Goal: Task Accomplishment & Management: Use online tool/utility

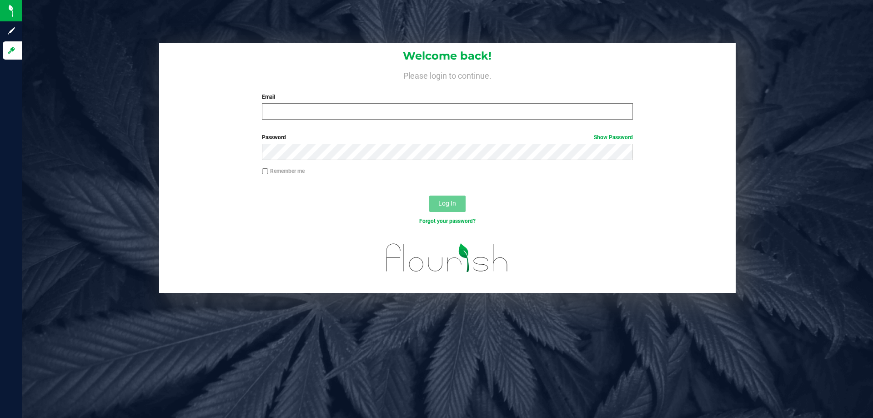
click at [487, 105] on div "Email Required Please format your email correctly." at bounding box center [447, 106] width 384 height 27
click at [486, 113] on input "Email" at bounding box center [447, 111] width 370 height 16
type input "[EMAIL_ADDRESS][DOMAIN_NAME]"
click at [429, 195] on button "Log In" at bounding box center [447, 203] width 36 height 16
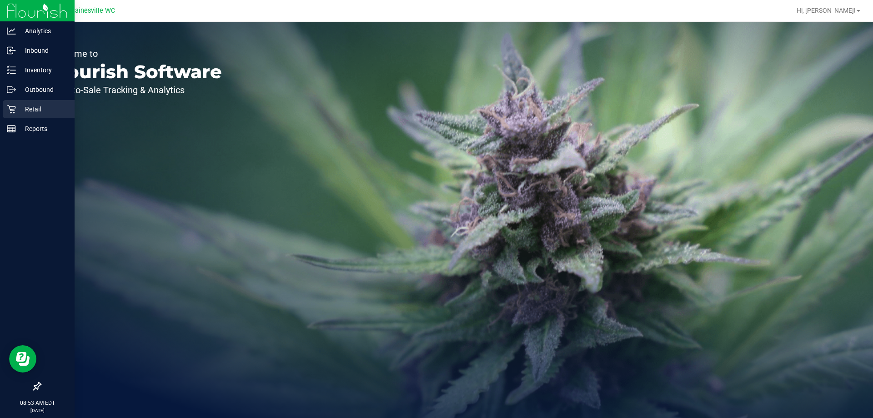
click at [13, 111] on icon at bounding box center [11, 109] width 9 height 9
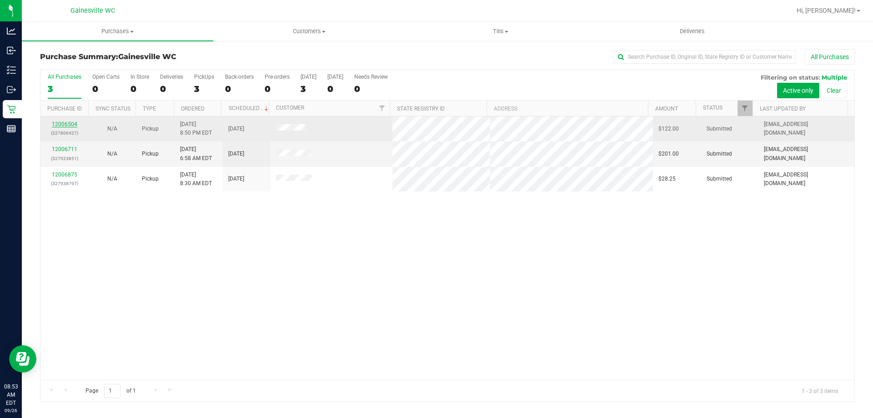
click at [60, 122] on link "12006504" at bounding box center [64, 124] width 25 height 6
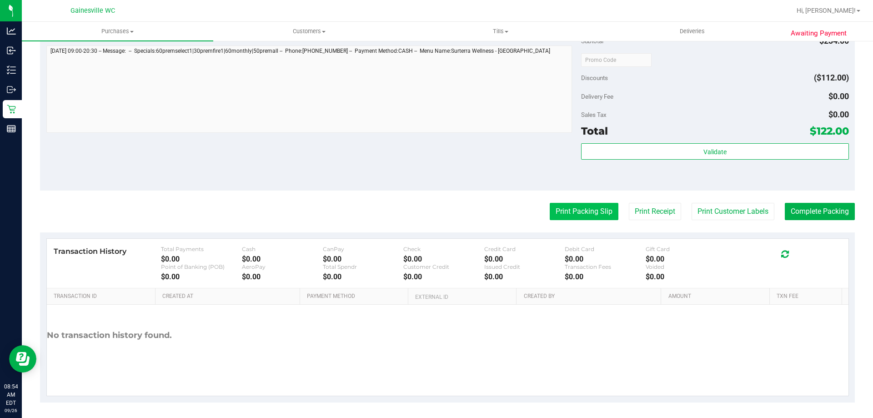
scroll to position [428, 0]
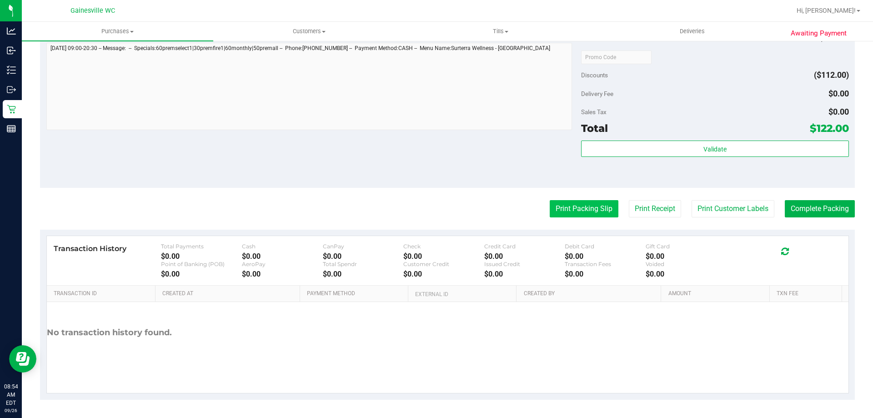
click at [590, 202] on button "Print Packing Slip" at bounding box center [583, 208] width 69 height 17
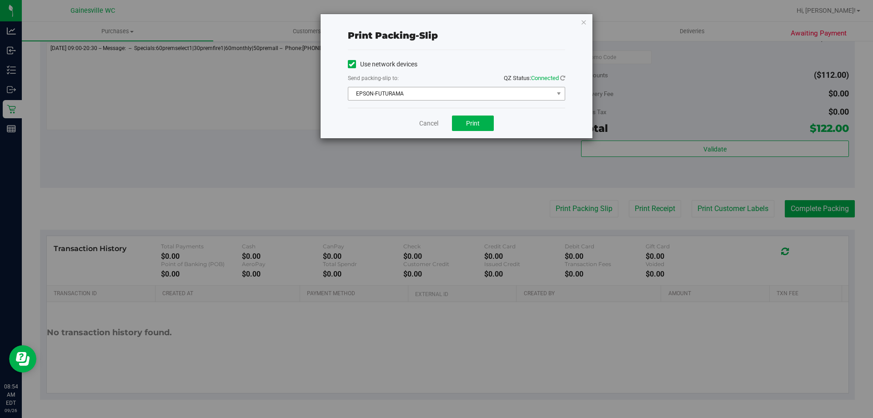
click at [470, 92] on span "EPSON-FUTURAMA" at bounding box center [450, 93] width 205 height 13
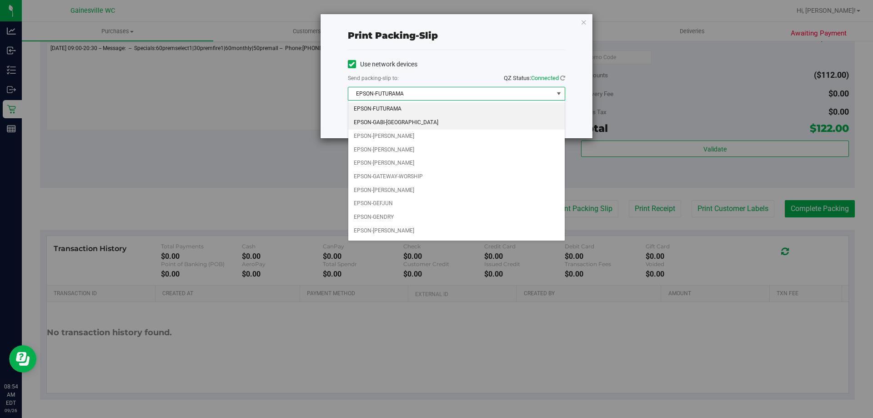
click at [428, 124] on li "EPSON-GABI-[GEOGRAPHIC_DATA]" at bounding box center [456, 123] width 216 height 14
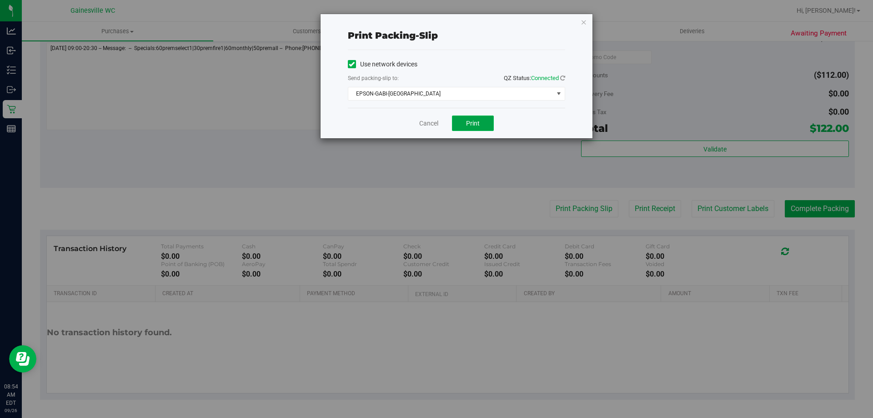
drag, startPoint x: 461, startPoint y: 123, endPoint x: 474, endPoint y: 124, distance: 12.7
click at [461, 124] on button "Print" at bounding box center [473, 122] width 42 height 15
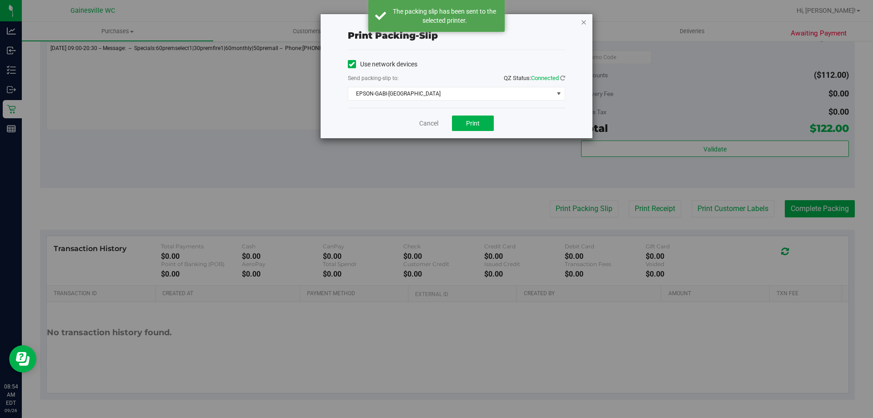
click at [586, 23] on icon "button" at bounding box center [583, 21] width 6 height 11
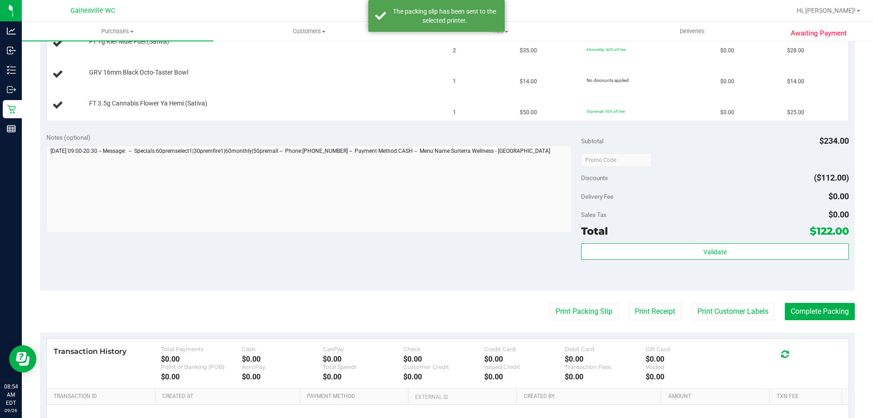
scroll to position [201, 0]
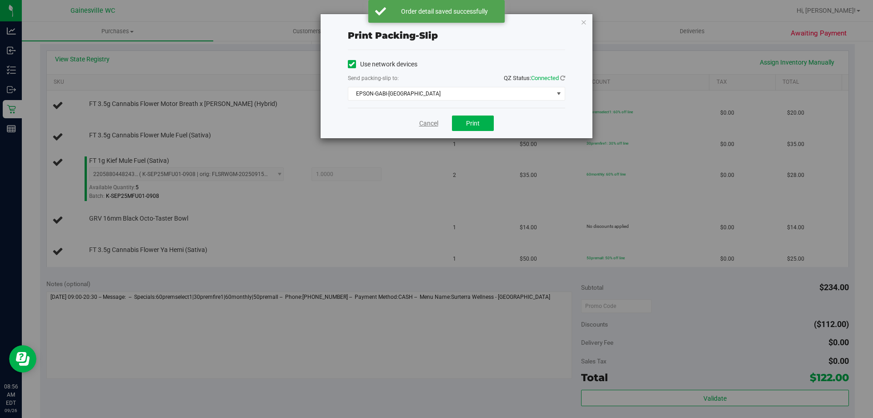
click at [427, 123] on link "Cancel" at bounding box center [428, 124] width 19 height 10
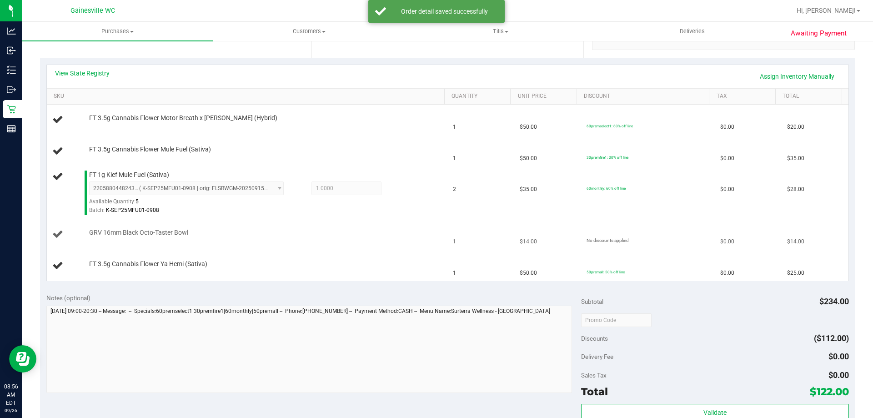
scroll to position [166, 0]
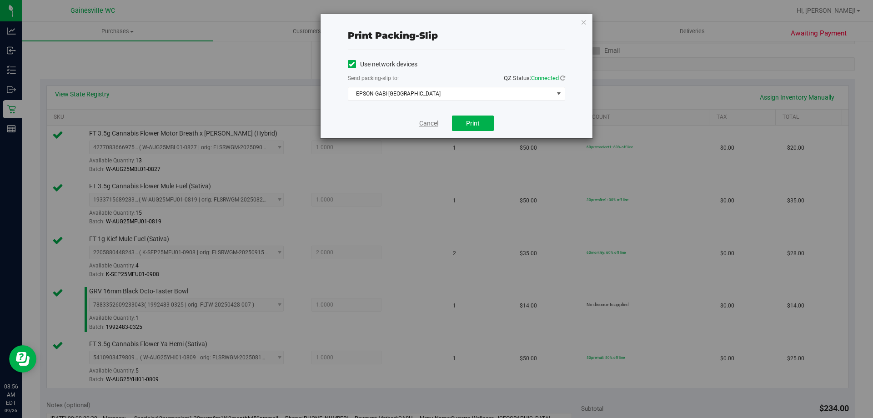
click at [426, 127] on link "Cancel" at bounding box center [428, 124] width 19 height 10
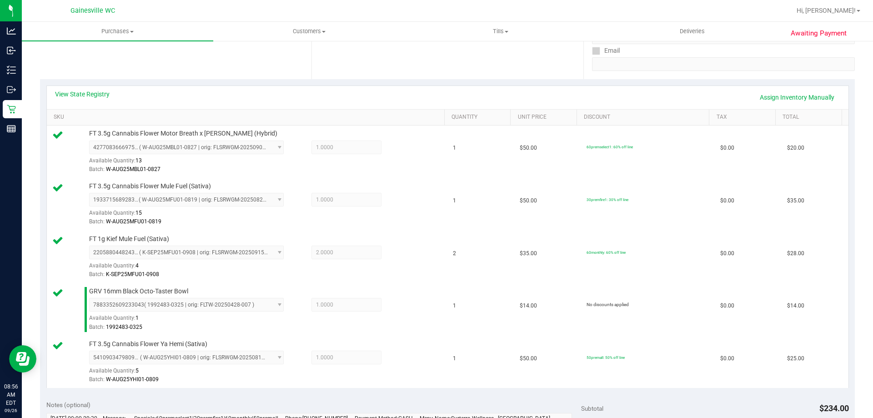
scroll to position [524, 0]
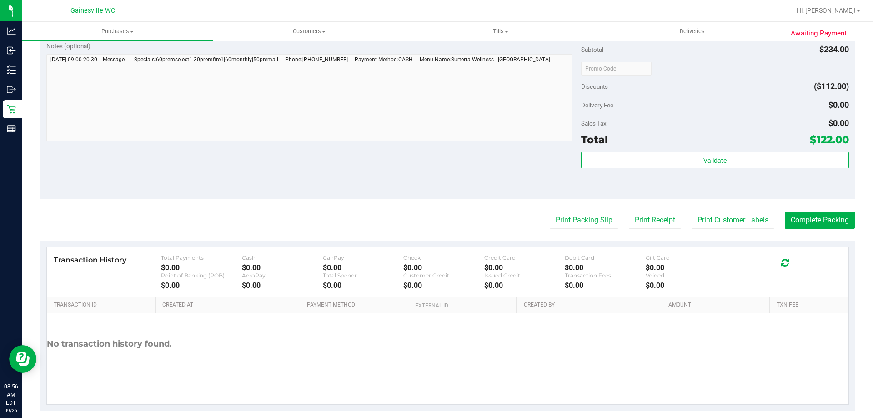
click at [710, 151] on div "Subtotal $234.00 Discounts ($112.00) Delivery Fee $0.00 Sales Tax $0.00 Total $…" at bounding box center [714, 116] width 267 height 151
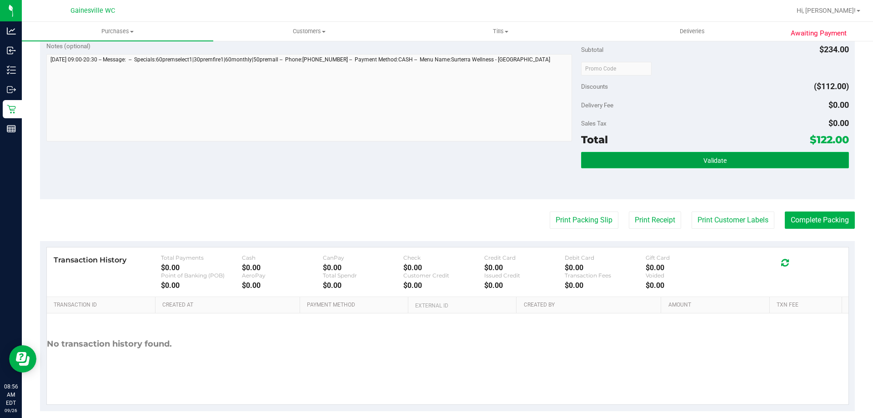
click at [713, 163] on span "Validate" at bounding box center [714, 160] width 23 height 7
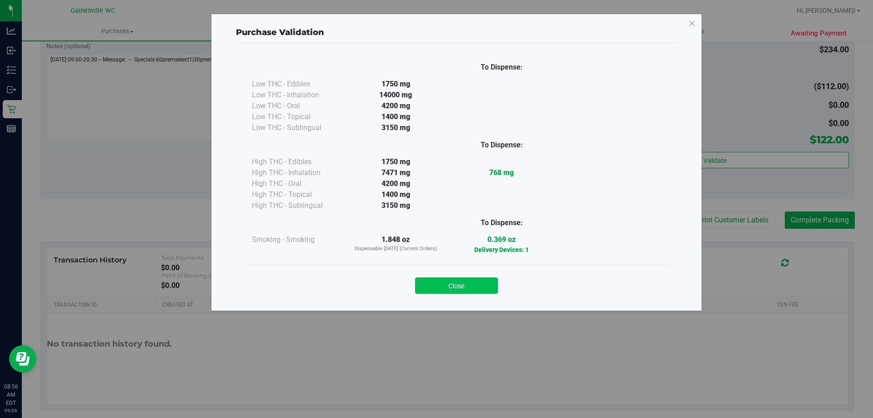
click at [485, 279] on button "Close" at bounding box center [456, 285] width 83 height 16
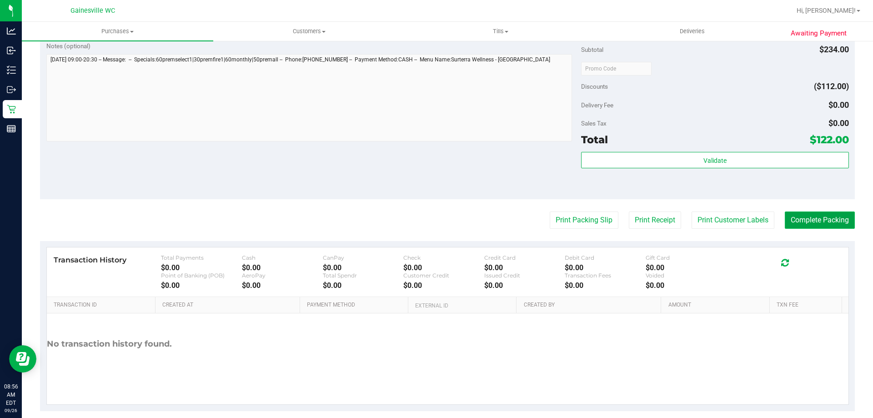
click at [833, 212] on button "Complete Packing" at bounding box center [819, 219] width 70 height 17
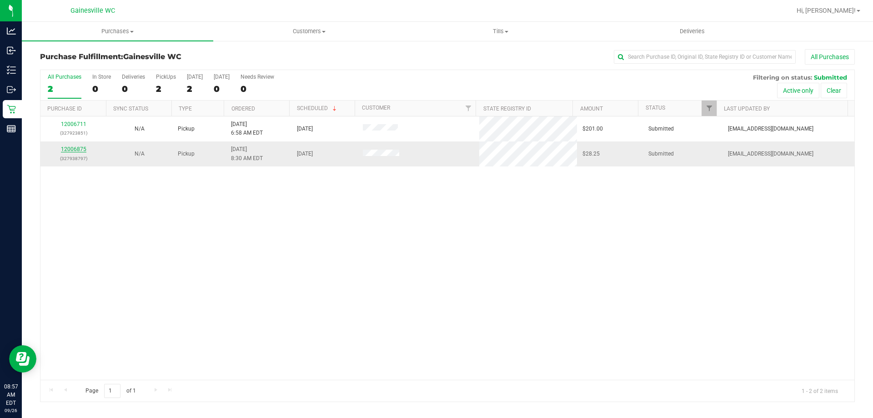
click at [73, 147] on link "12006875" at bounding box center [73, 149] width 25 height 6
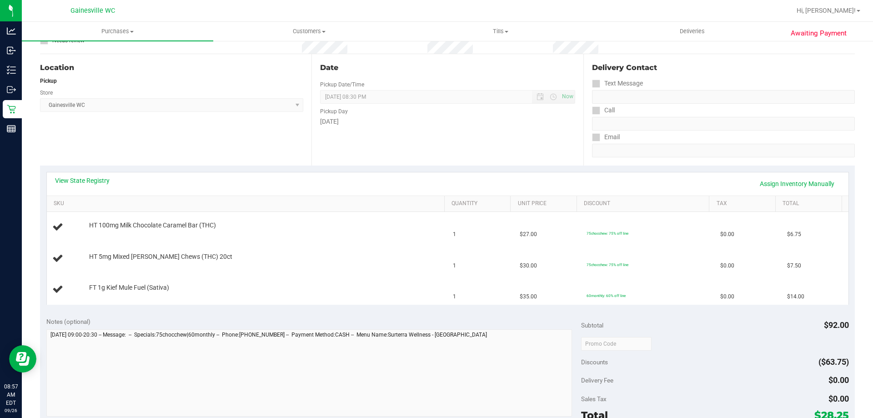
scroll to position [227, 0]
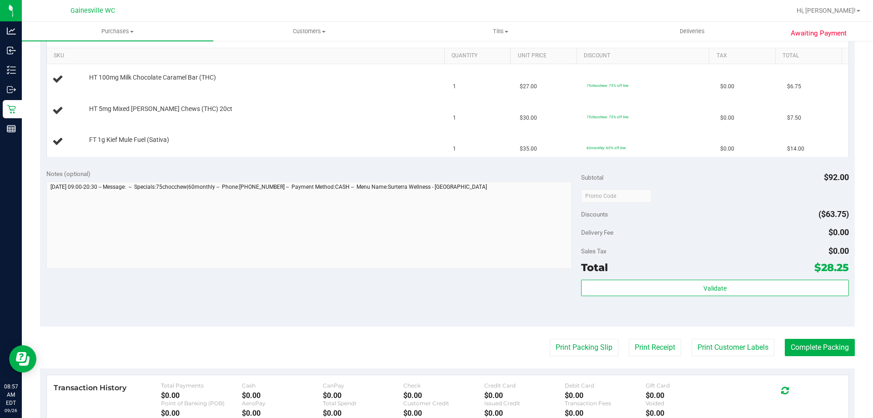
click at [578, 338] on purchase-details "Back Edit Purchase Cancel Purchase View Profile # 12006875 BioTrack ID: - Submi…" at bounding box center [447, 180] width 814 height 716
click at [577, 340] on button "Print Packing Slip" at bounding box center [583, 347] width 69 height 17
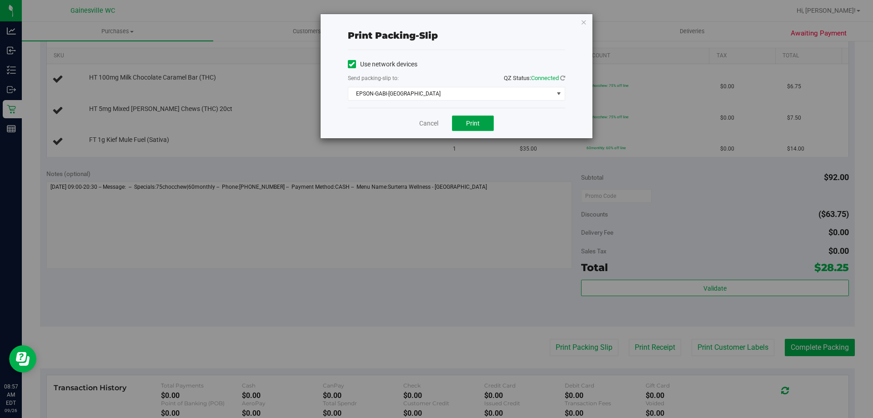
click at [485, 121] on button "Print" at bounding box center [473, 122] width 42 height 15
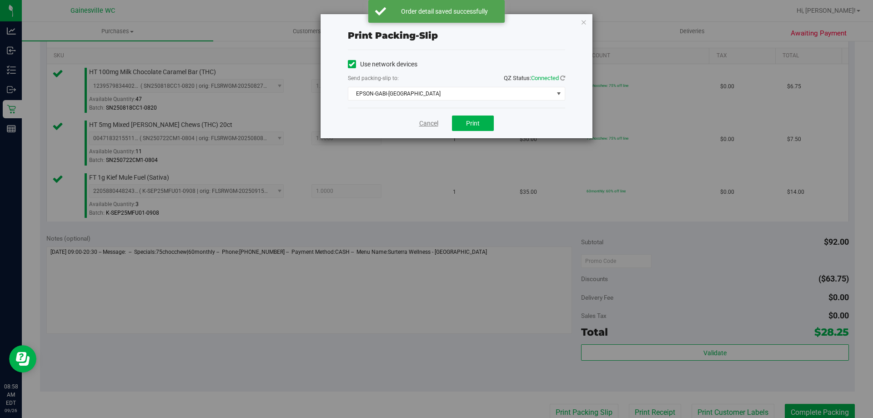
click at [431, 123] on link "Cancel" at bounding box center [428, 124] width 19 height 10
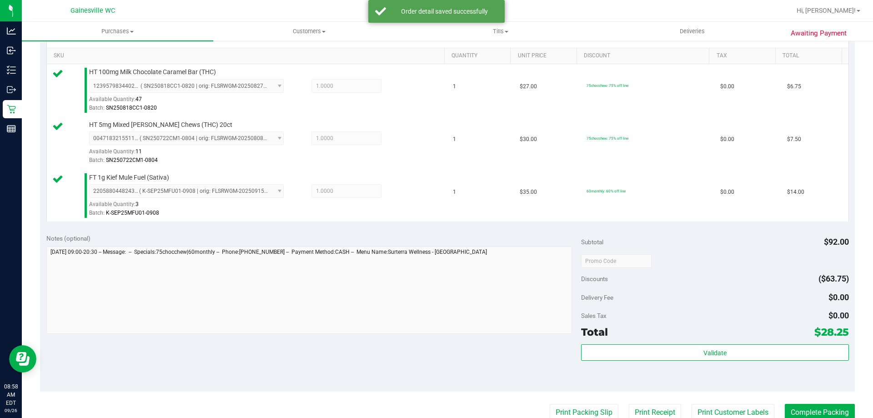
scroll to position [230, 0]
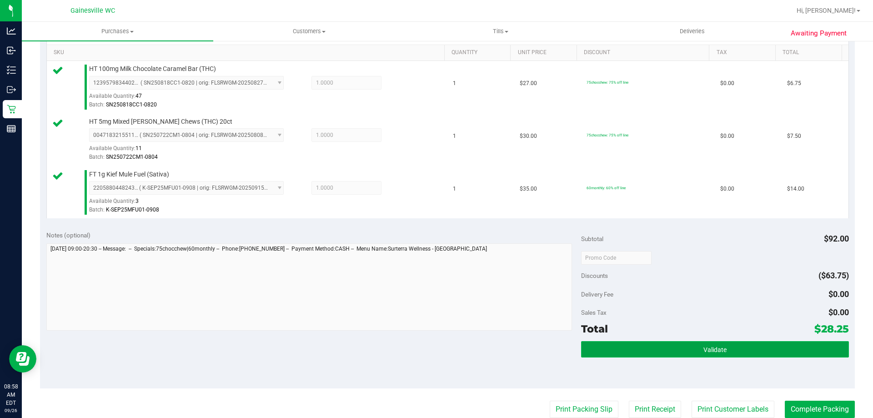
click at [735, 352] on button "Validate" at bounding box center [714, 349] width 267 height 16
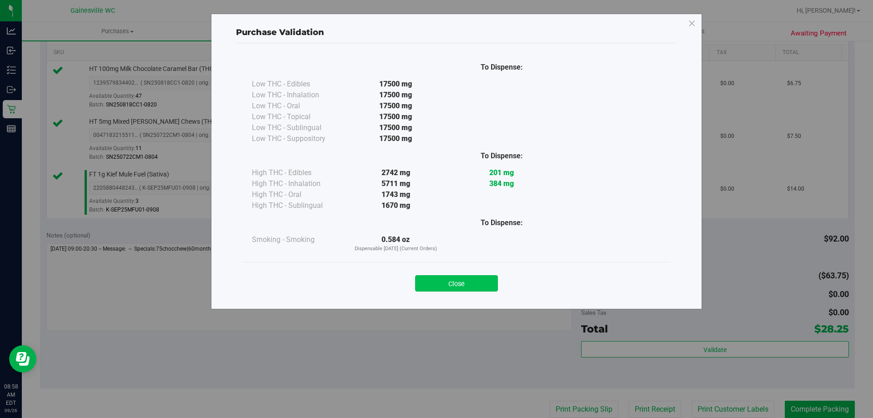
click at [478, 275] on button "Close" at bounding box center [456, 283] width 83 height 16
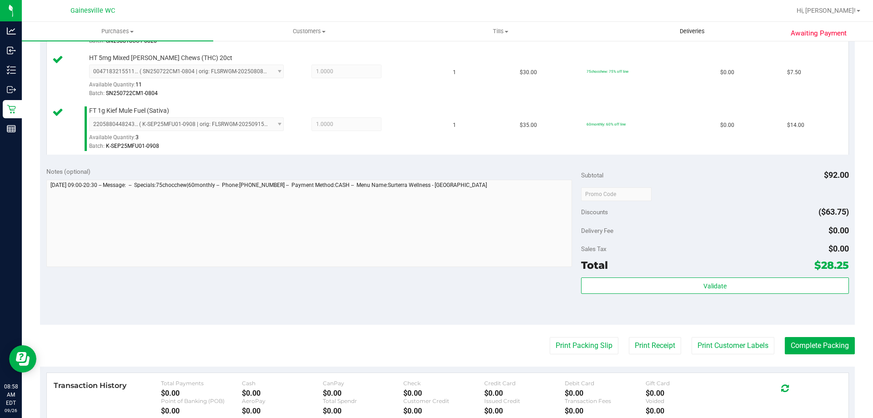
scroll to position [367, 0]
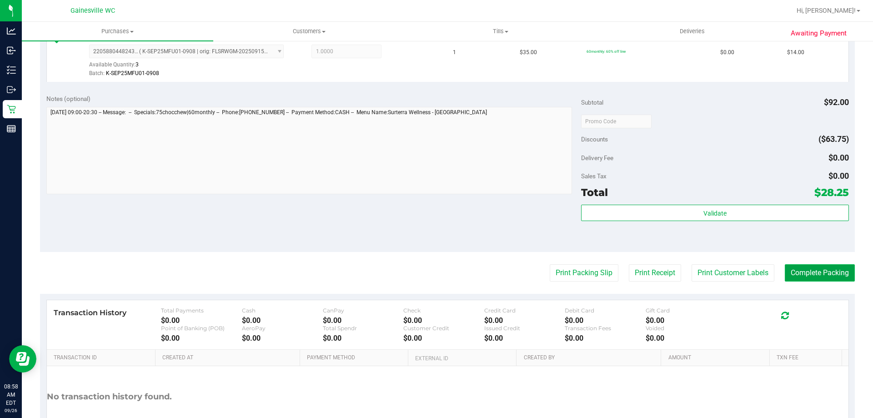
click at [817, 269] on button "Complete Packing" at bounding box center [819, 272] width 70 height 17
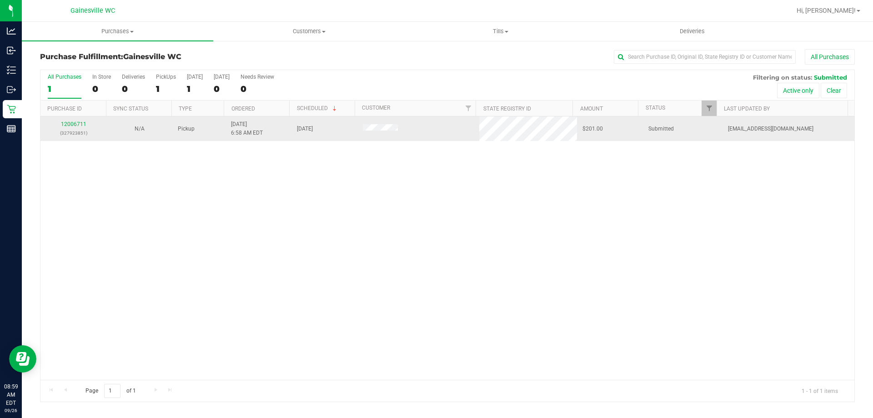
click at [67, 120] on div "12006711 (327923851)" at bounding box center [73, 128] width 55 height 17
click at [80, 127] on div "12006711 (327923851)" at bounding box center [73, 128] width 55 height 17
click at [80, 121] on link "12006711" at bounding box center [73, 124] width 25 height 6
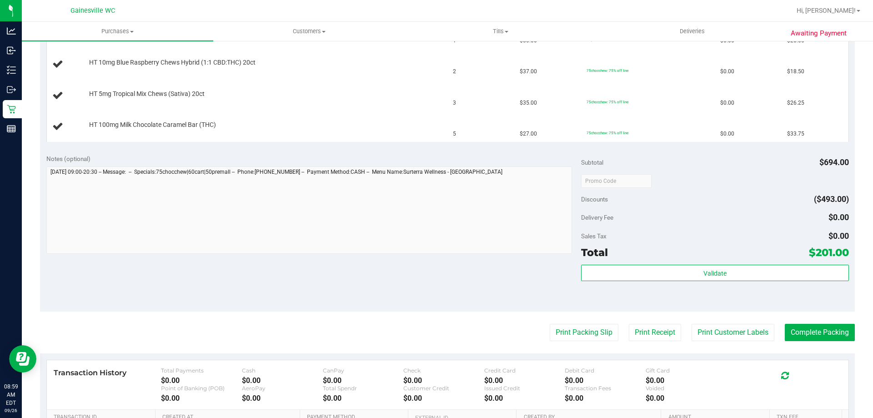
scroll to position [409, 0]
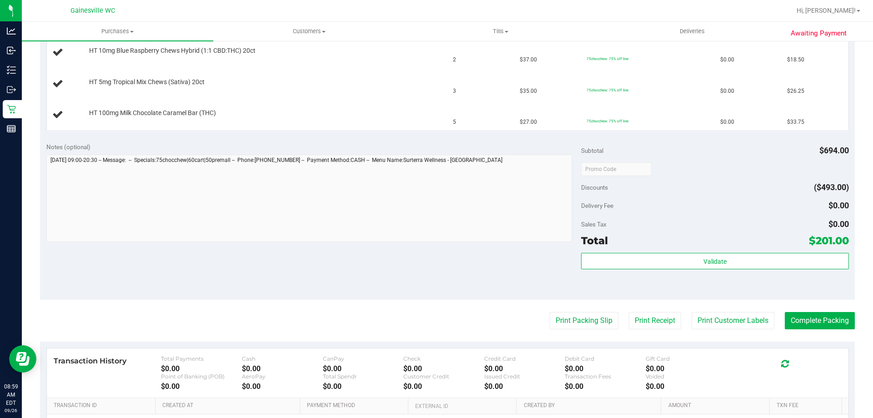
click at [581, 311] on purchase-details "Back Edit Purchase Cancel Purchase View Profile # 12006711 BioTrack ID: - Submi…" at bounding box center [447, 75] width 814 height 871
click at [581, 314] on button "Print Packing Slip" at bounding box center [583, 320] width 69 height 17
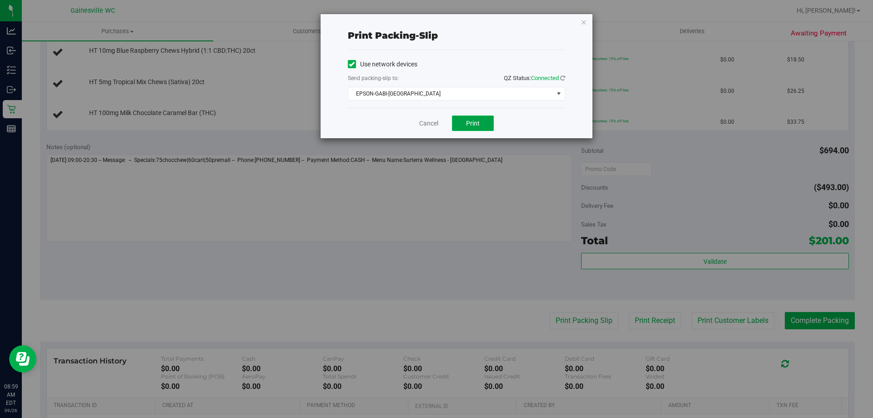
click at [485, 121] on button "Print" at bounding box center [473, 122] width 42 height 15
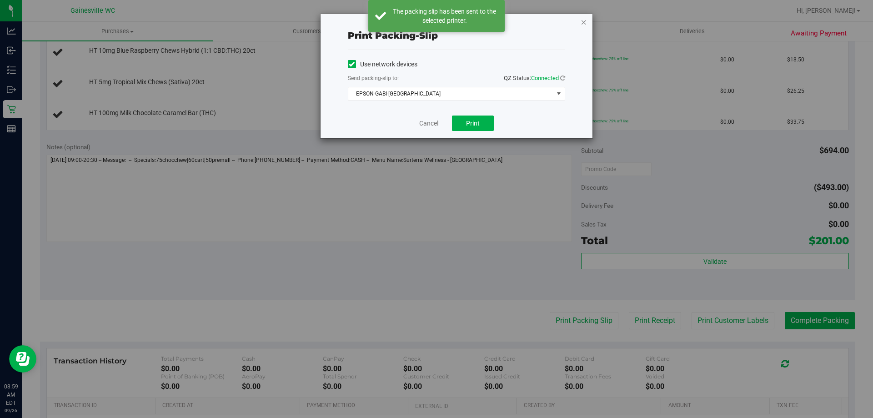
click at [585, 24] on icon "button" at bounding box center [583, 21] width 6 height 11
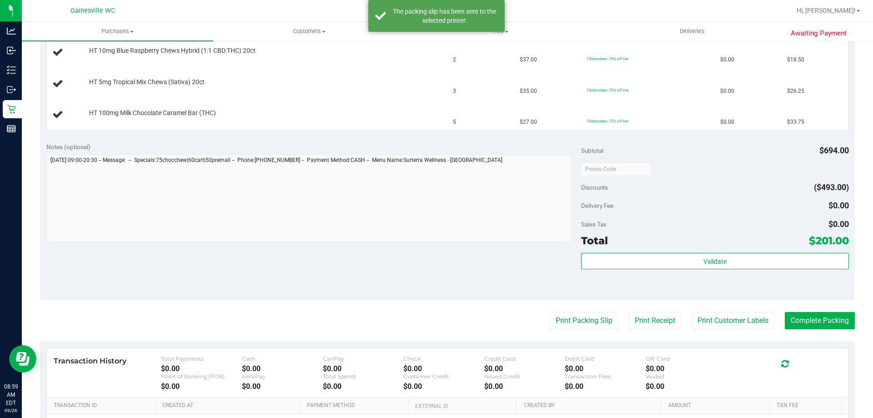
scroll to position [182, 0]
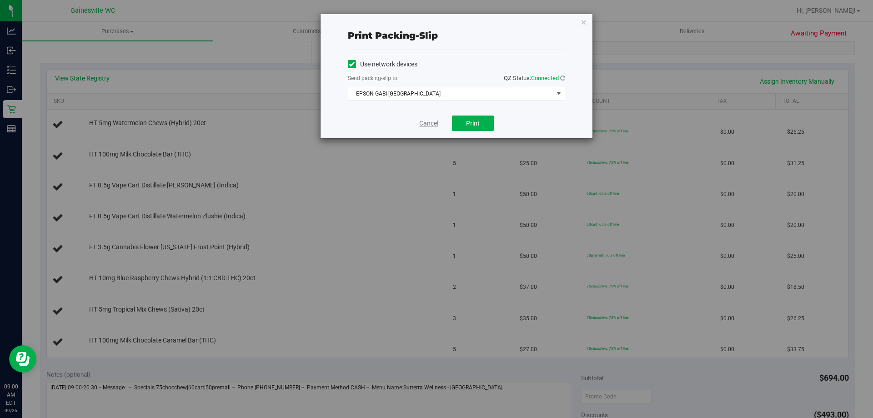
click at [426, 124] on link "Cancel" at bounding box center [428, 124] width 19 height 10
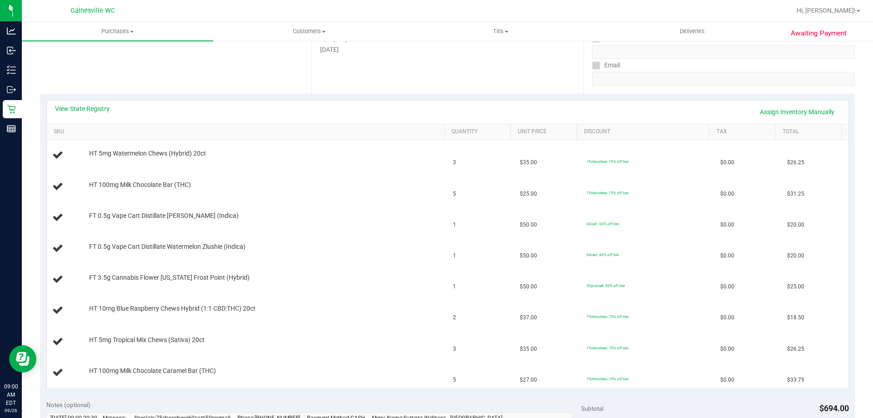
scroll to position [146, 0]
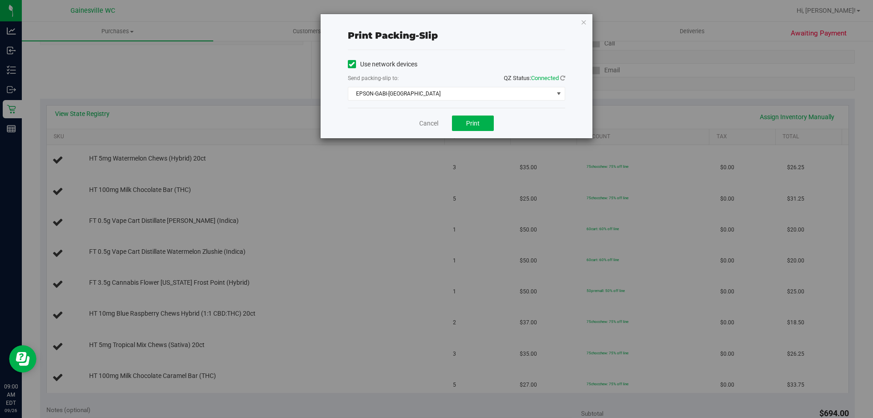
click at [418, 125] on div "Cancel Print" at bounding box center [456, 123] width 217 height 30
click at [429, 125] on link "Cancel" at bounding box center [428, 124] width 19 height 10
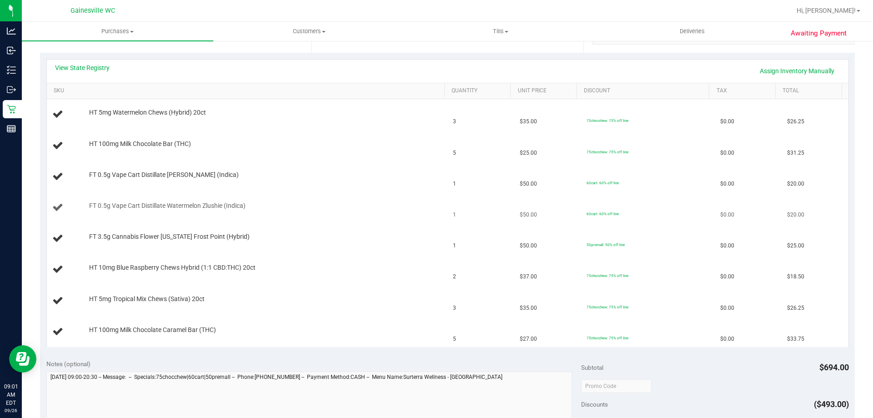
scroll to position [192, 0]
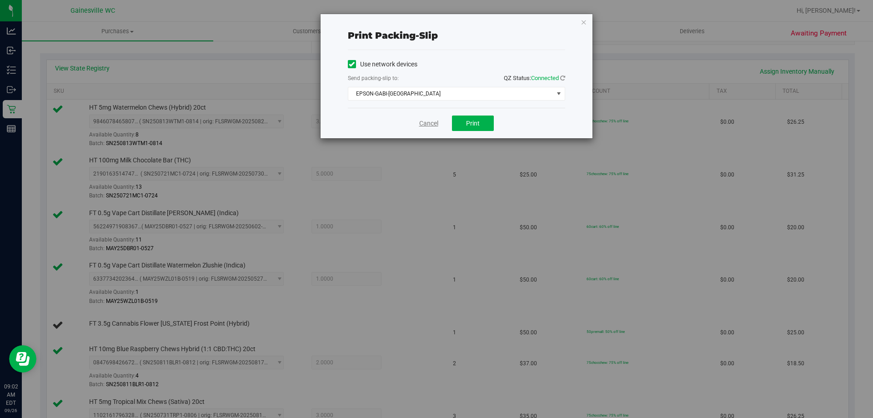
drag, startPoint x: 424, startPoint y: 129, endPoint x: 426, endPoint y: 124, distance: 5.2
click at [426, 124] on div "Cancel Print" at bounding box center [456, 123] width 217 height 30
click at [426, 124] on link "Cancel" at bounding box center [428, 124] width 19 height 10
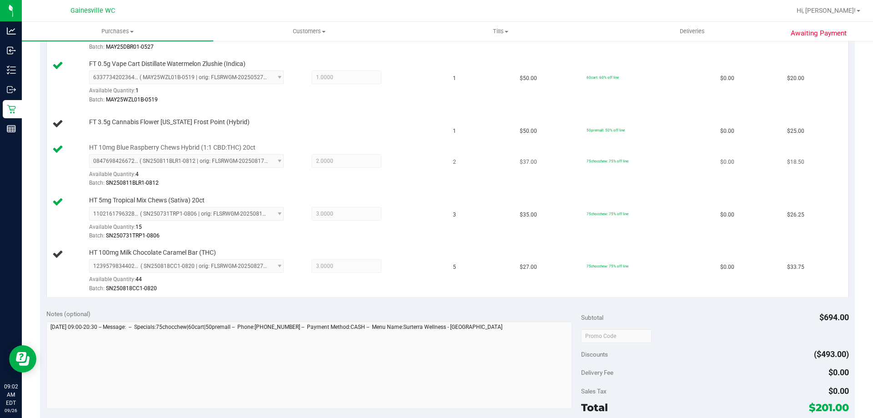
scroll to position [343, 0]
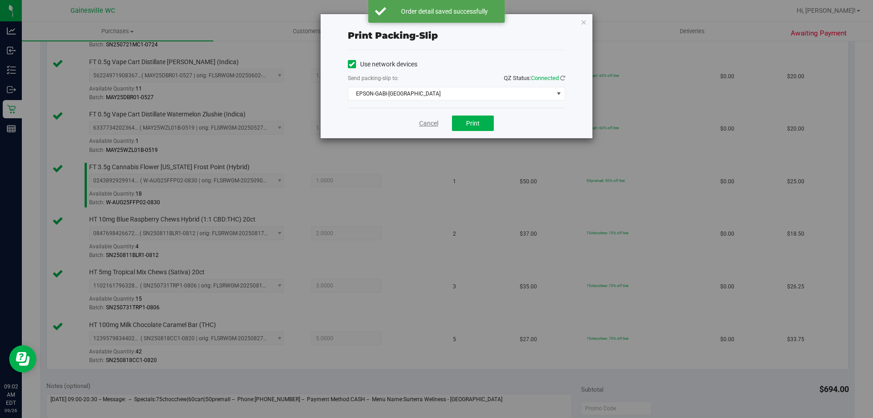
click at [424, 124] on link "Cancel" at bounding box center [428, 124] width 19 height 10
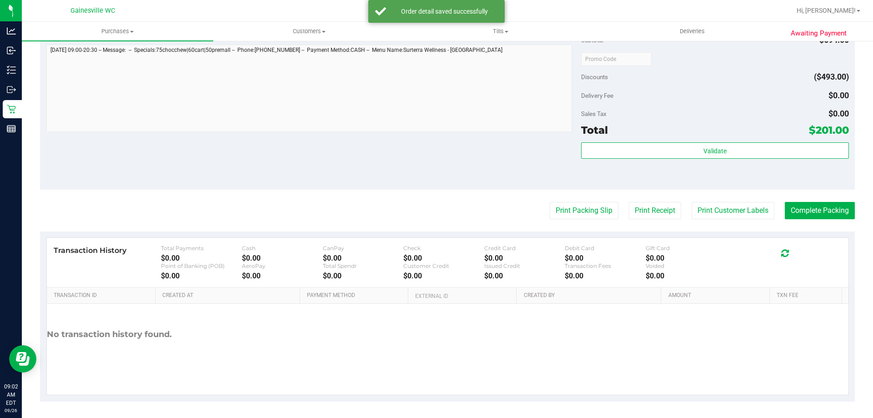
scroll to position [693, 0]
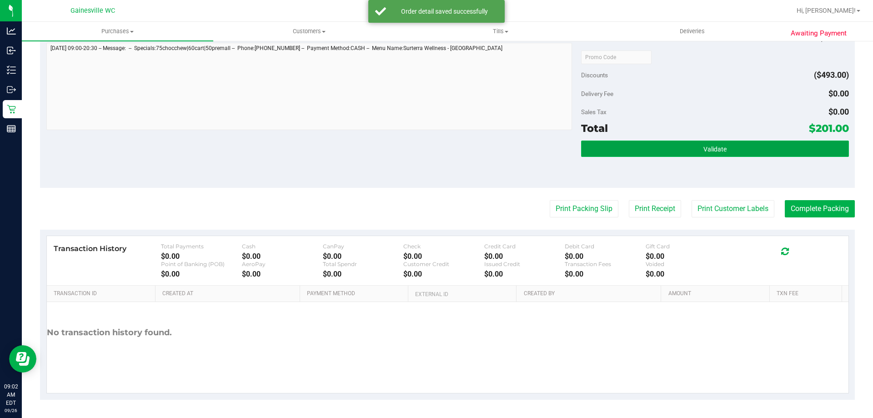
click at [741, 150] on button "Validate" at bounding box center [714, 148] width 267 height 16
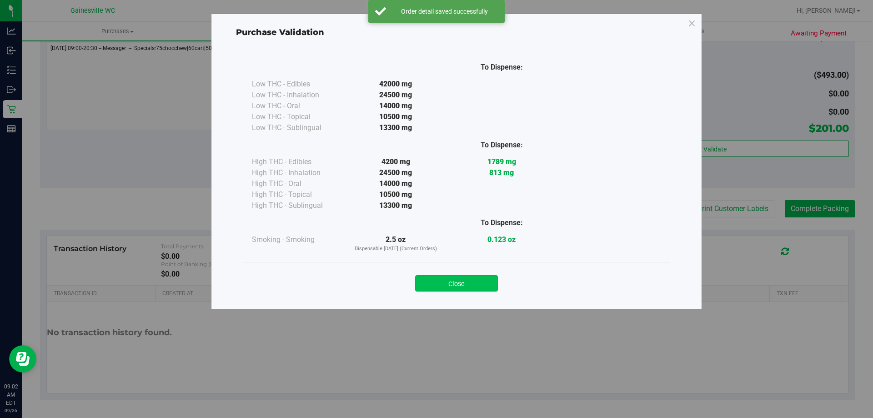
click at [475, 281] on button "Close" at bounding box center [456, 283] width 83 height 16
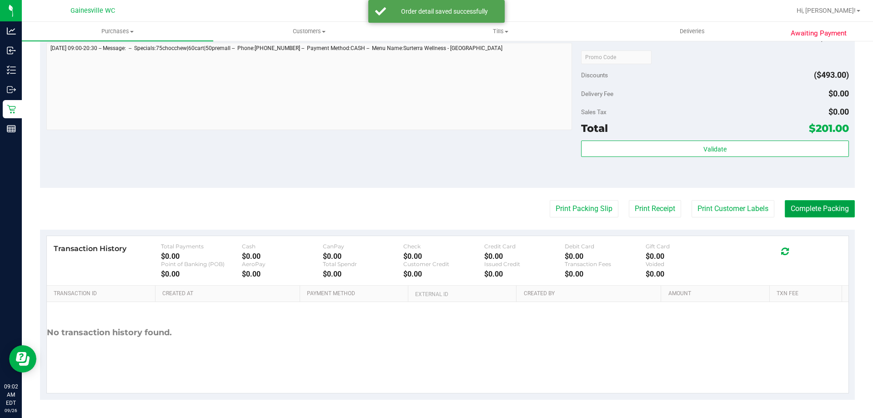
click at [805, 204] on button "Complete Packing" at bounding box center [819, 208] width 70 height 17
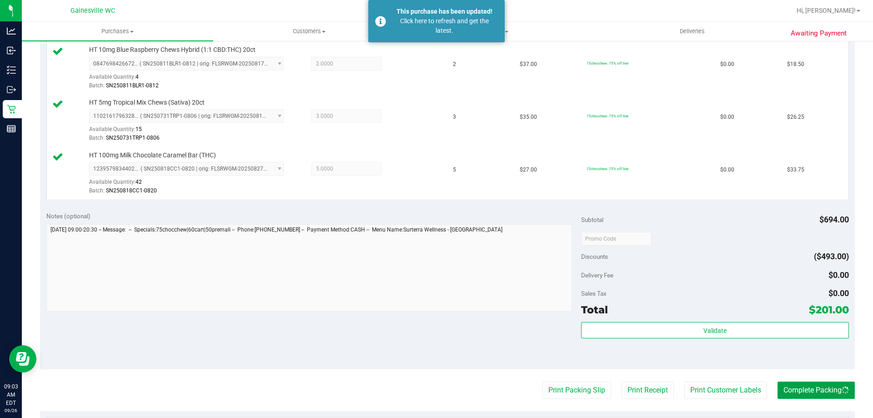
scroll to position [512, 0]
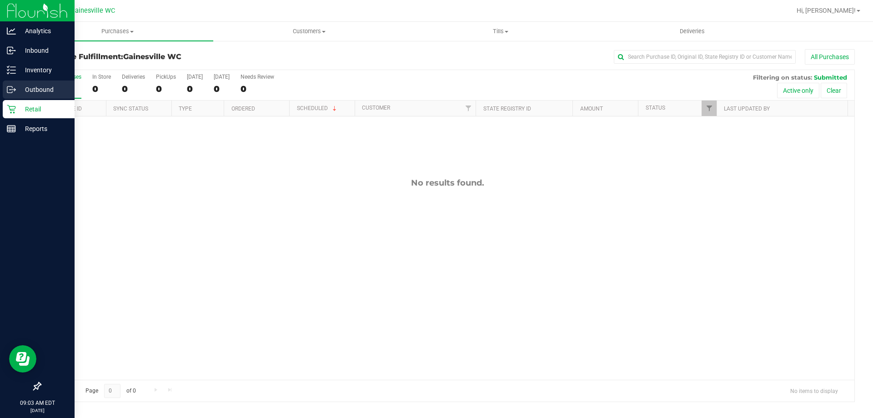
click at [31, 98] on div "Outbound" at bounding box center [39, 89] width 72 height 18
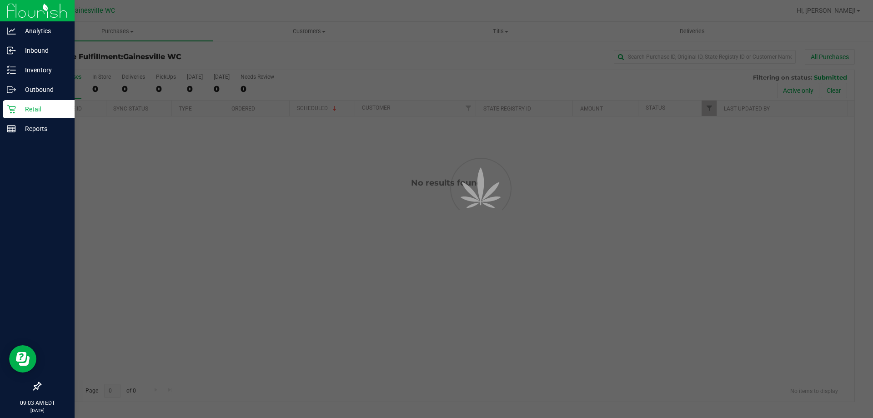
click at [33, 104] on p "Retail" at bounding box center [43, 109] width 55 height 11
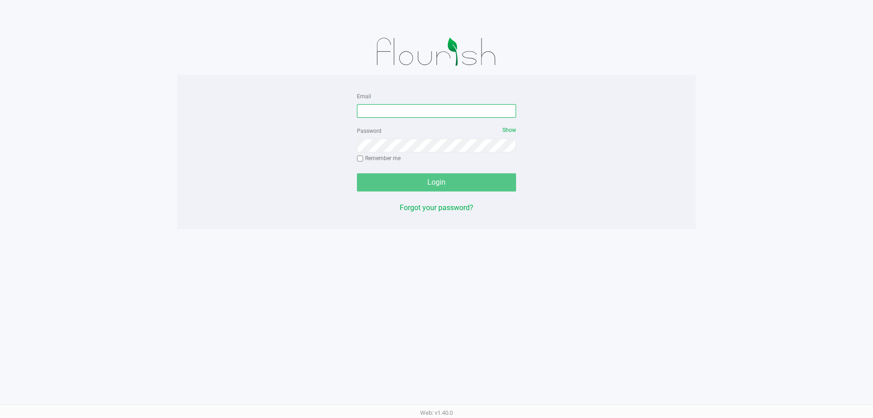
click at [432, 115] on input "Email" at bounding box center [436, 111] width 159 height 14
type input "[EMAIL_ADDRESS][DOMAIN_NAME]"
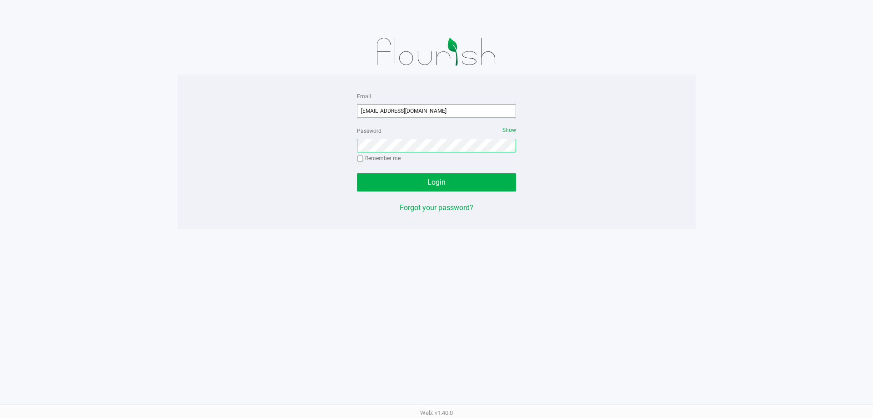
click at [357, 173] on button "Login" at bounding box center [436, 182] width 159 height 18
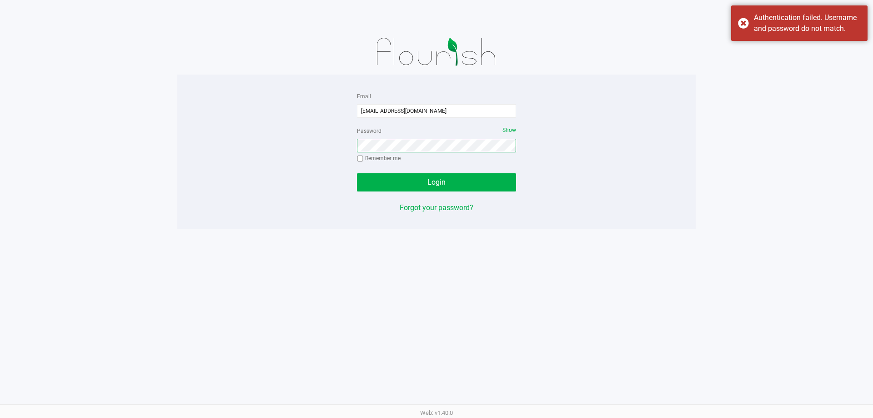
click at [357, 173] on button "Login" at bounding box center [436, 182] width 159 height 18
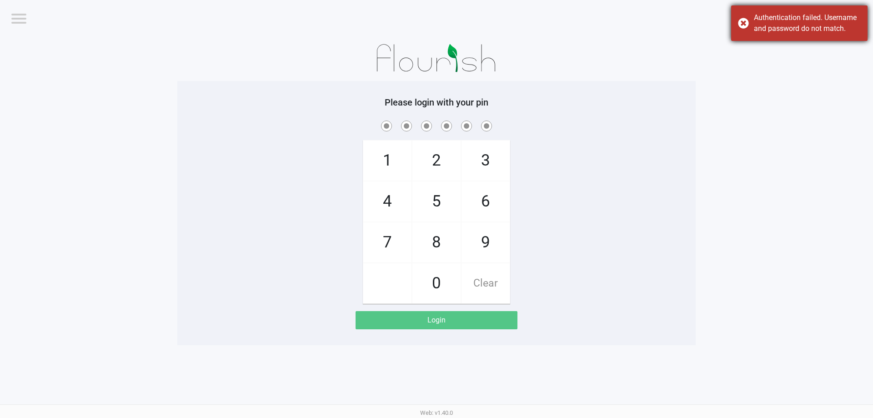
click at [764, 22] on div "Authentication failed. Username and password do not match." at bounding box center [806, 23] width 107 height 22
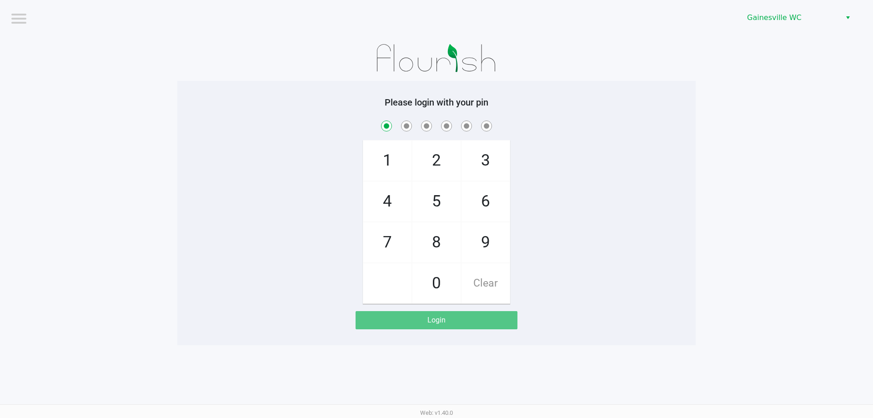
checkbox input "true"
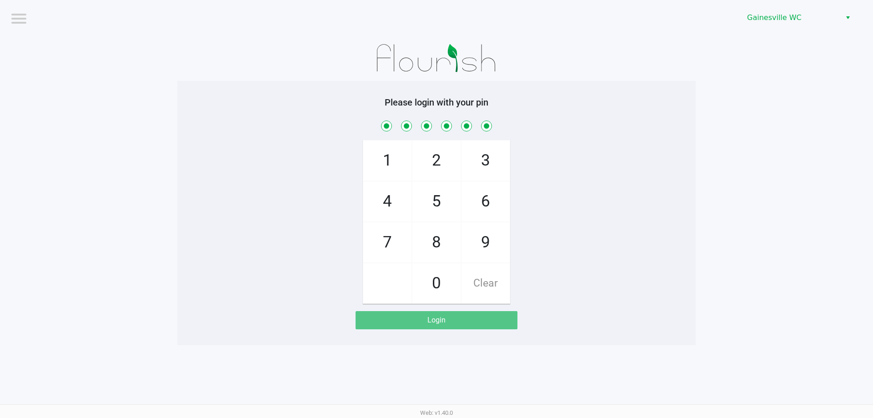
checkbox input "true"
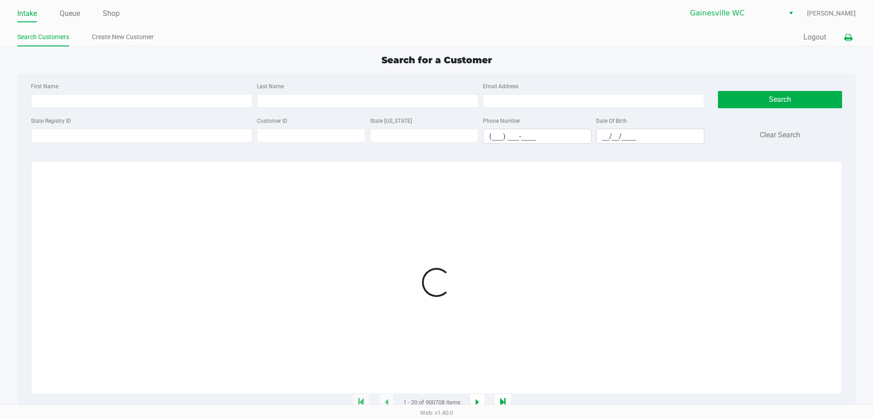
click at [848, 38] on icon at bounding box center [848, 38] width 8 height 6
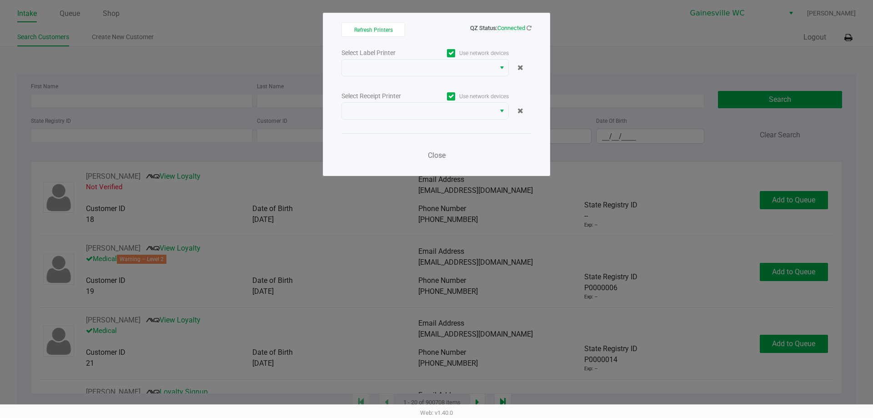
click at [386, 80] on div "Select Label Printer Use network devices Select Receipt Printer Use network dev…" at bounding box center [436, 107] width 190 height 120
click at [389, 72] on span at bounding box center [418, 67] width 142 height 11
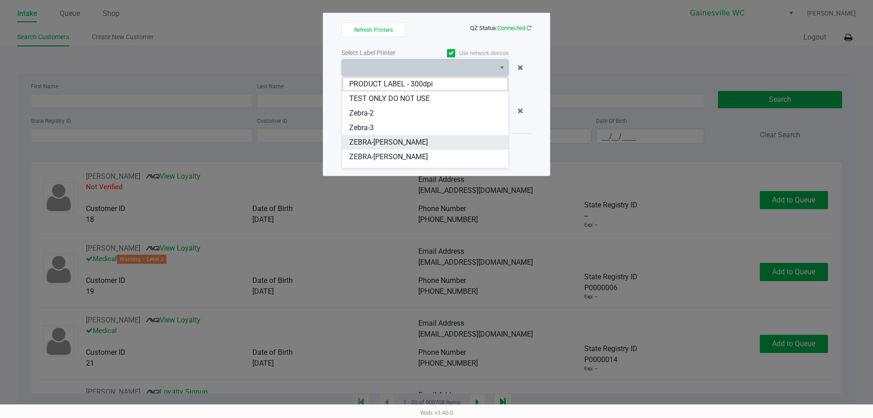
click at [394, 140] on span "ZEBRA-GABI-GRECKO" at bounding box center [388, 142] width 79 height 11
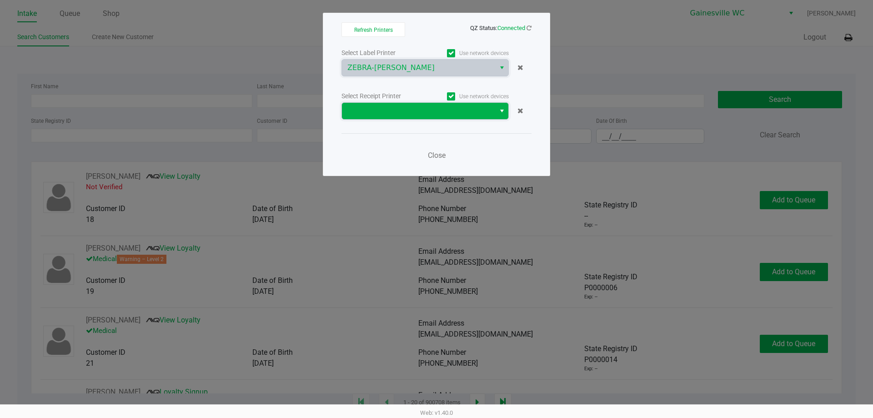
click at [406, 110] on span at bounding box center [418, 110] width 142 height 11
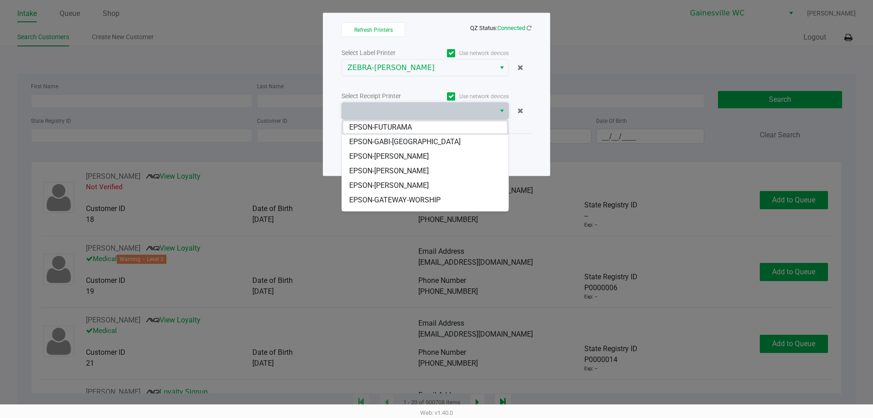
click at [408, 140] on span "EPSON-GABI-[GEOGRAPHIC_DATA]" at bounding box center [404, 141] width 111 height 11
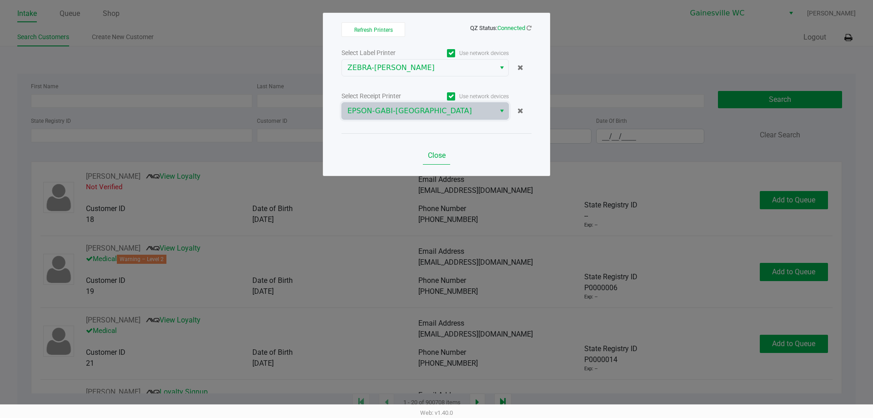
click at [454, 154] on div "Close" at bounding box center [436, 149] width 190 height 33
click at [438, 155] on span "Close" at bounding box center [437, 155] width 18 height 9
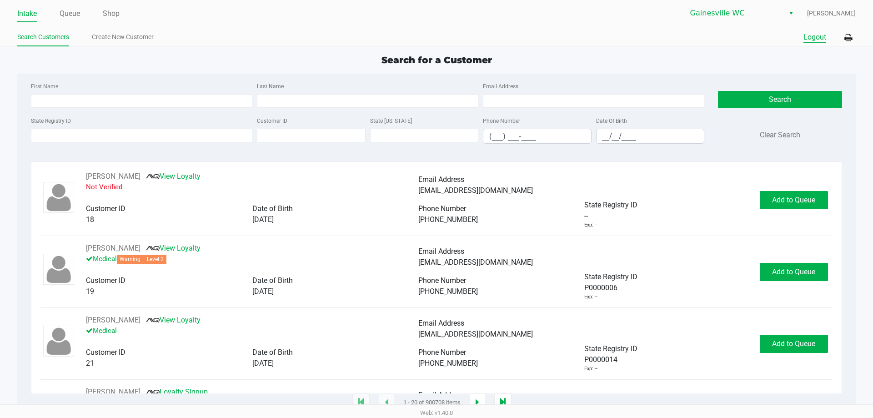
click at [813, 39] on button "Logout" at bounding box center [814, 37] width 23 height 11
